Goal: Information Seeking & Learning: Find specific fact

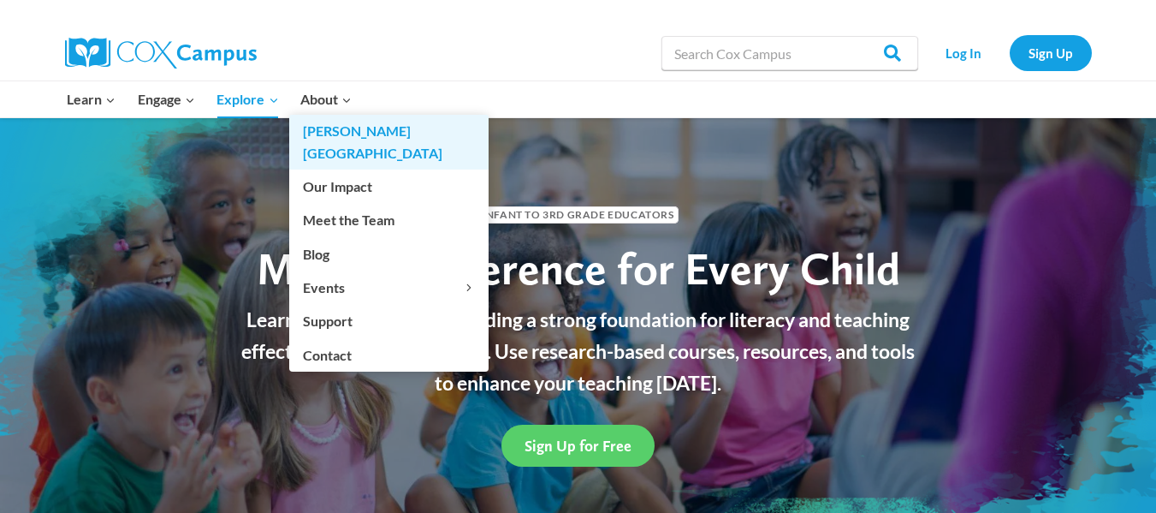
click at [318, 132] on link "[PERSON_NAME][GEOGRAPHIC_DATA]" at bounding box center [388, 142] width 199 height 55
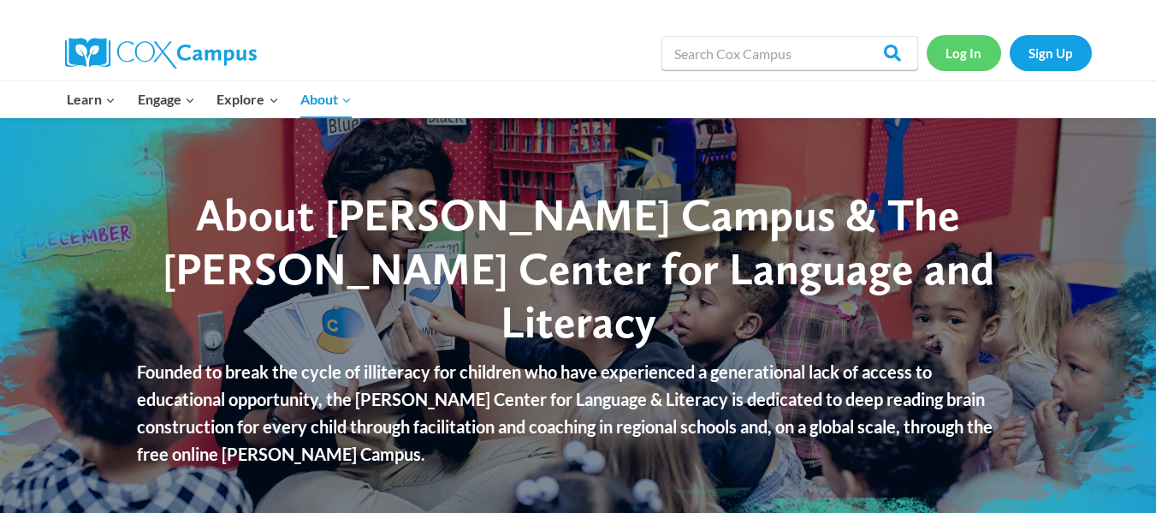
click at [954, 60] on link "Log In" at bounding box center [964, 52] width 74 height 35
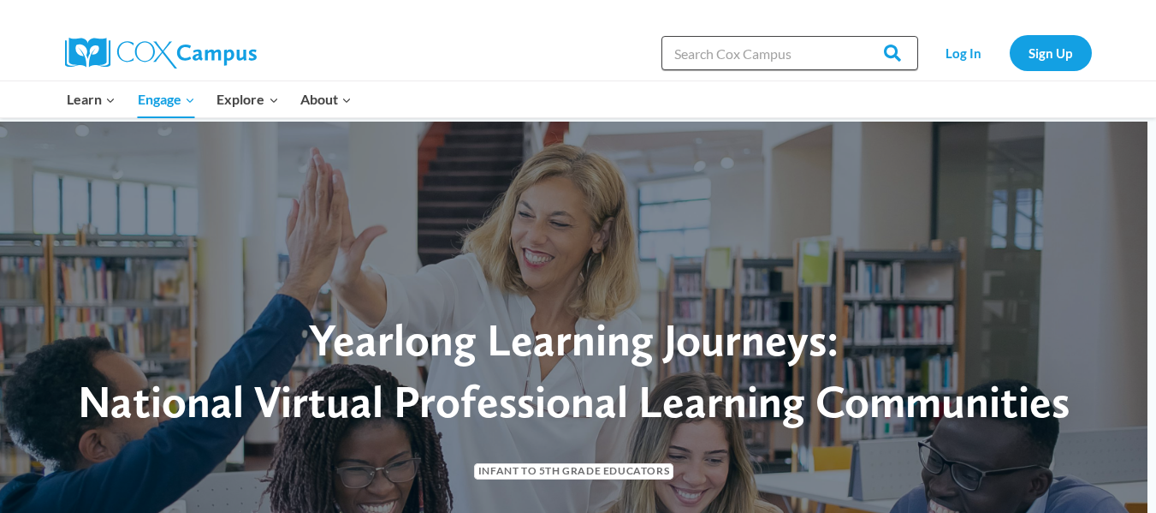
click at [777, 52] on input "Search in [URL][DOMAIN_NAME]" at bounding box center [790, 53] width 257 height 34
type input "cox ecanm"
click at [852, 36] on input "Search" at bounding box center [885, 53] width 67 height 34
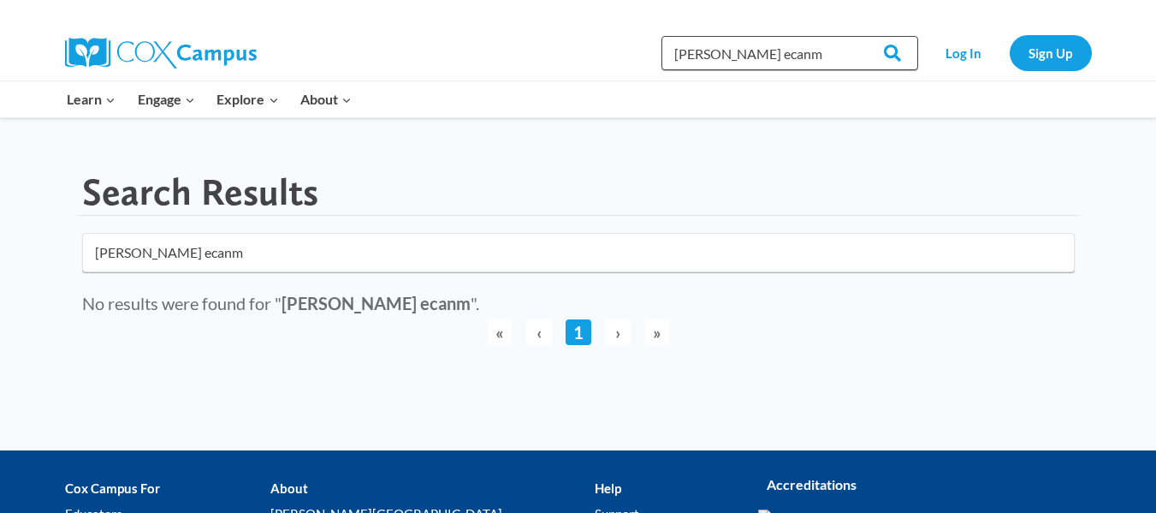
click at [745, 54] on input "[PERSON_NAME] ecanm" at bounding box center [790, 53] width 257 height 34
type input "cox campus strucrured Literacy exam"
click at [852, 36] on input "Search" at bounding box center [885, 53] width 67 height 34
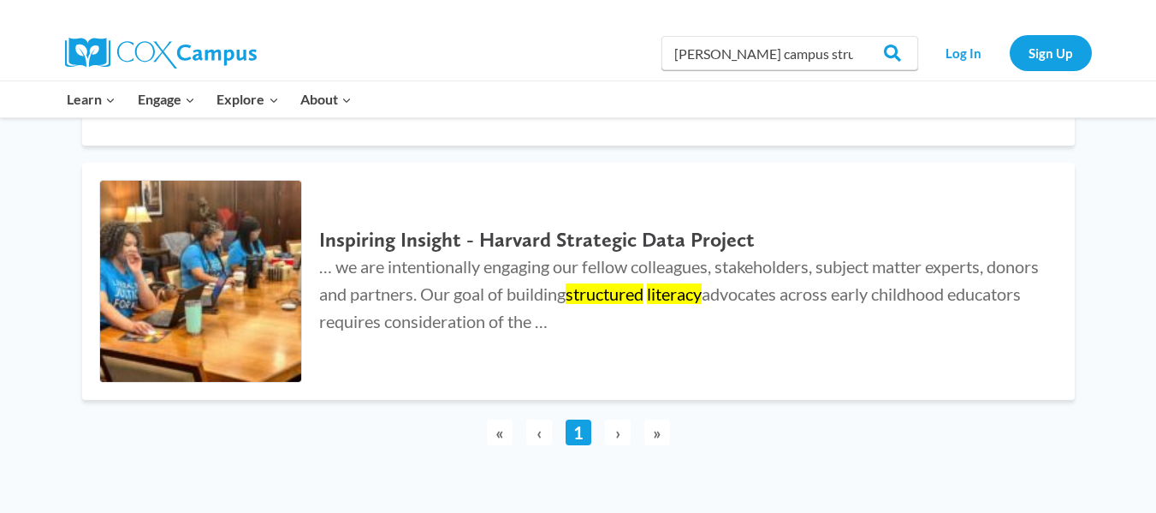
scroll to position [1007, 0]
click at [809, 47] on input "[PERSON_NAME] campus strucrured Literacy exam" at bounding box center [790, 53] width 257 height 34
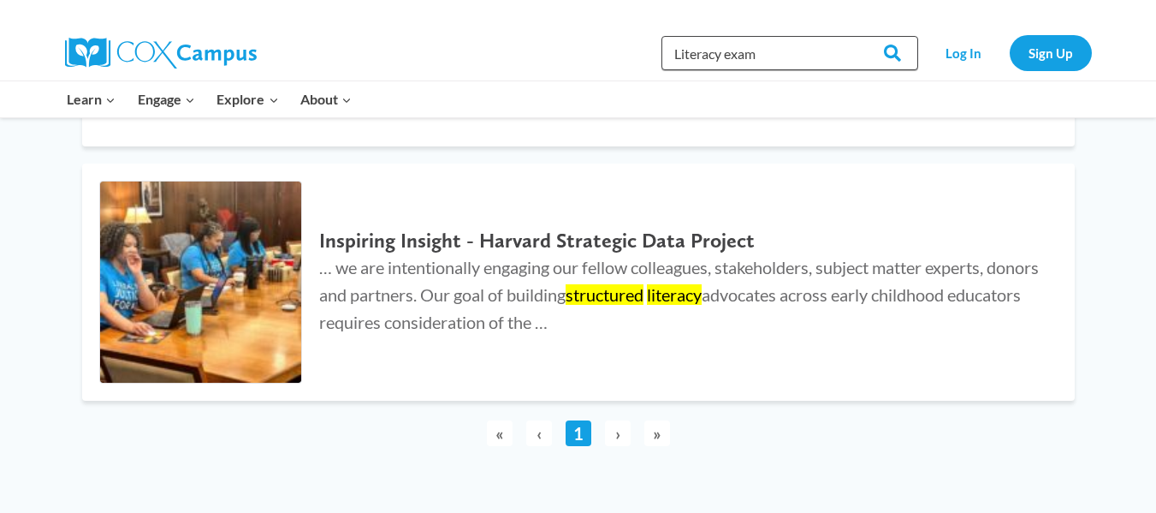
type input "Literacy exam"
click at [852, 36] on input "Search" at bounding box center [885, 53] width 67 height 34
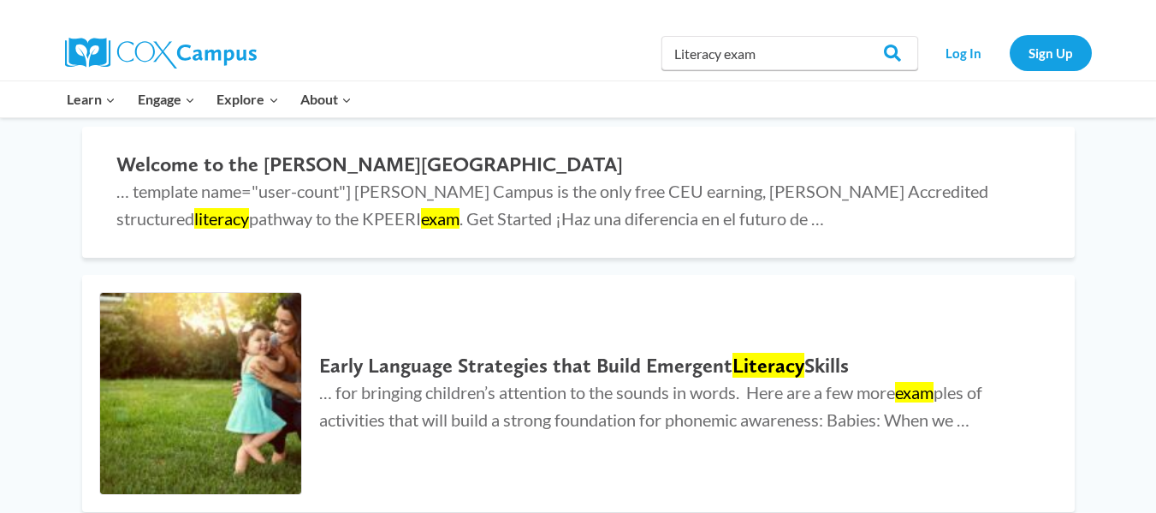
scroll to position [721, 0]
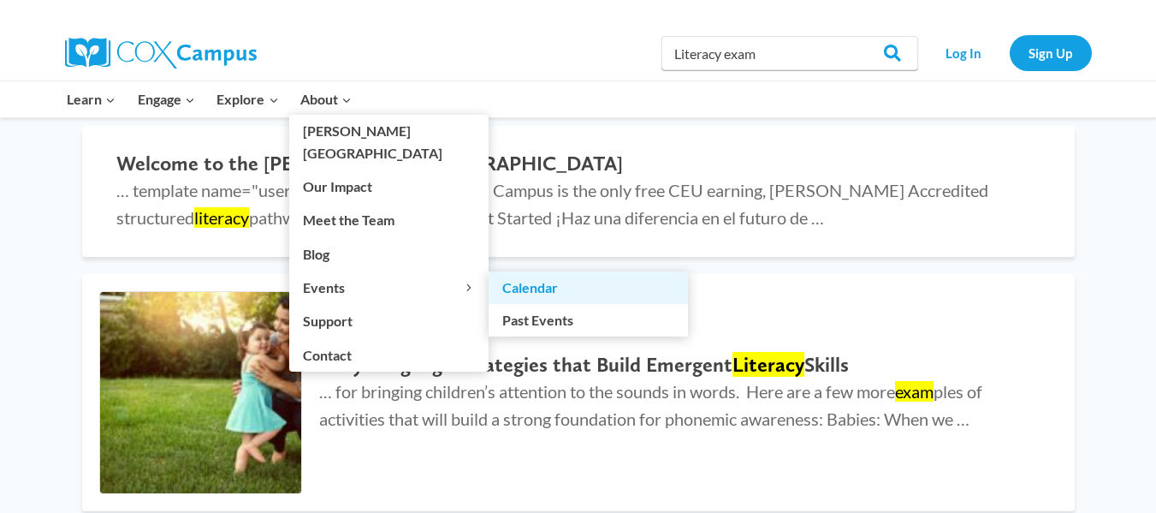
click at [547, 271] on link "Calendar" at bounding box center [588, 287] width 199 height 33
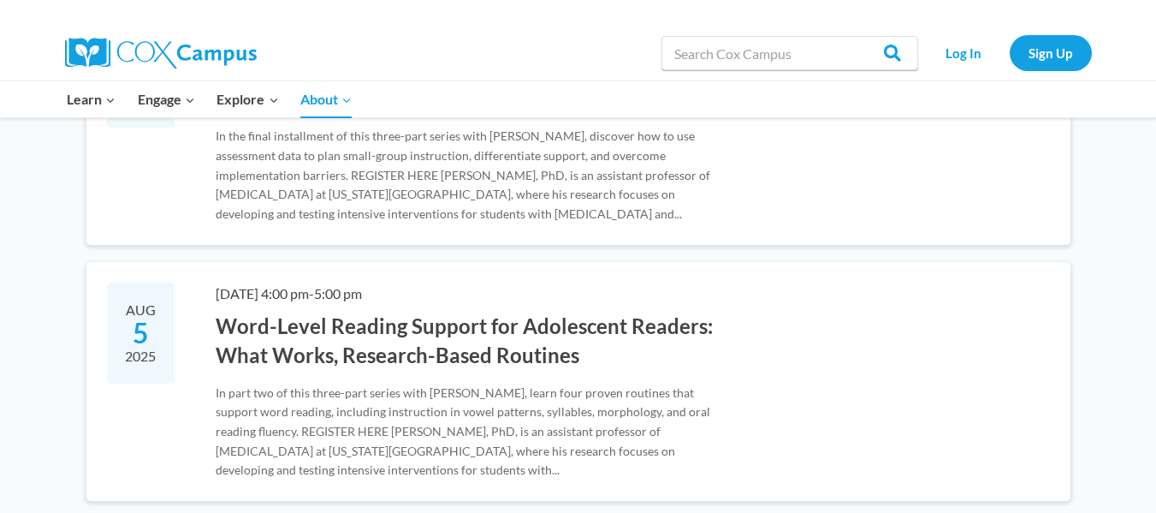
scroll to position [410, 0]
click at [766, 55] on input "Search in [URL][DOMAIN_NAME]" at bounding box center [790, 53] width 257 height 34
type input "exam"
click at [852, 36] on input "Search" at bounding box center [885, 53] width 67 height 34
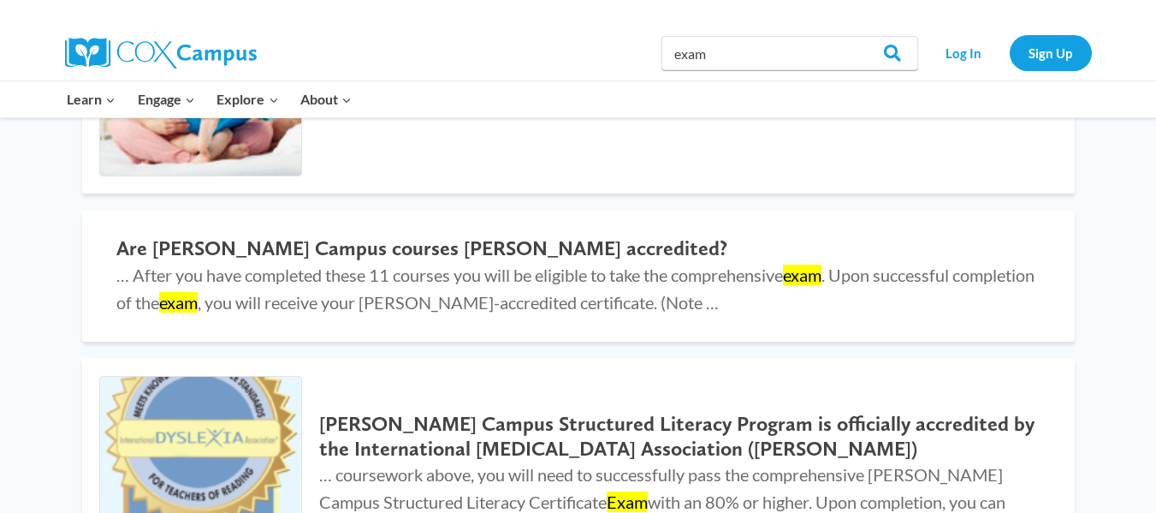
scroll to position [1188, 0]
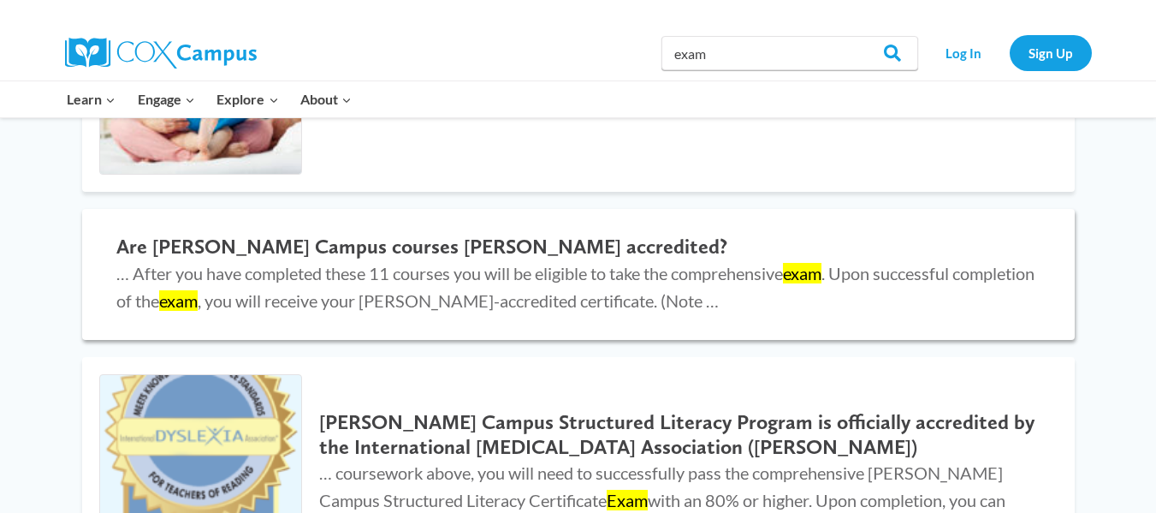
click at [822, 276] on mark "exam" at bounding box center [802, 273] width 39 height 21
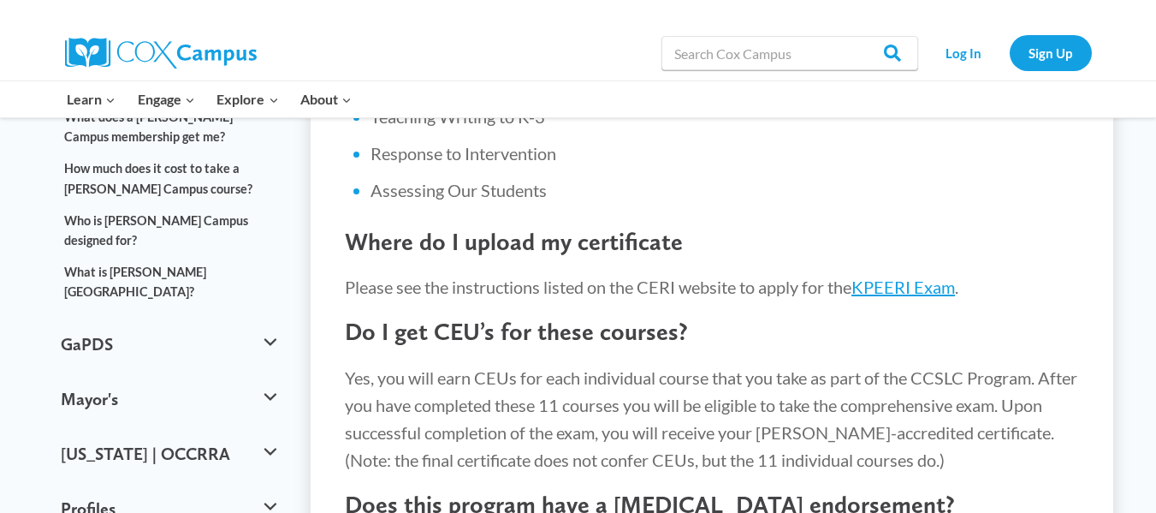
scroll to position [1004, 0]
click at [900, 277] on link "KPEERI Exam" at bounding box center [904, 287] width 104 height 21
